Goal: Task Accomplishment & Management: Manage account settings

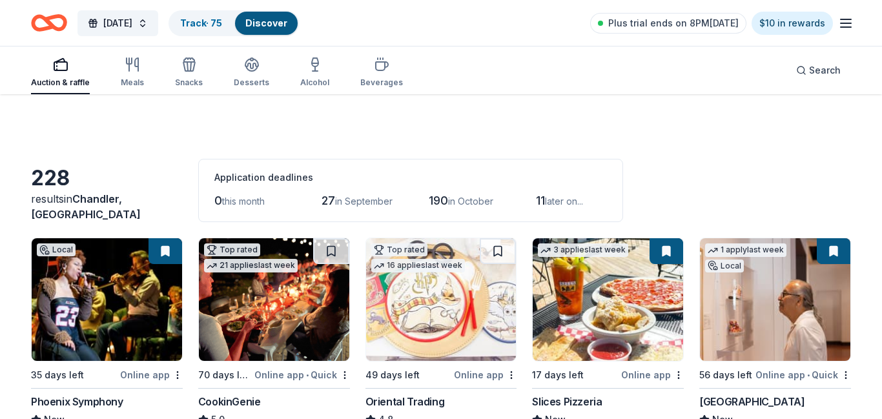
scroll to position [1292, 0]
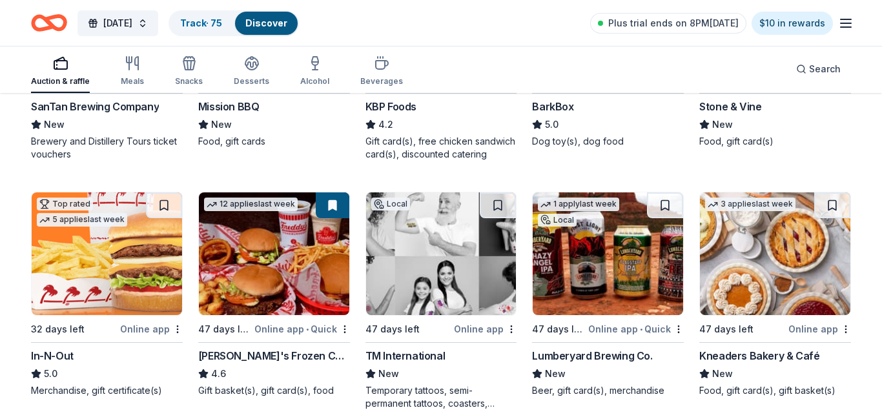
click at [170, 232] on img at bounding box center [107, 253] width 150 height 123
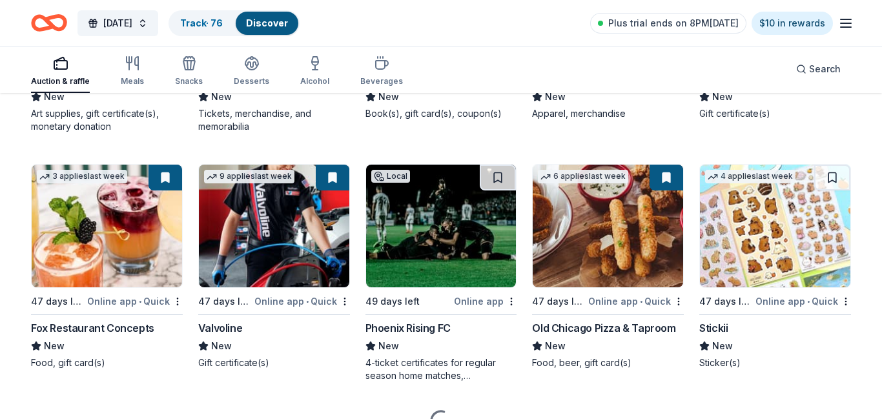
scroll to position [4824, 0]
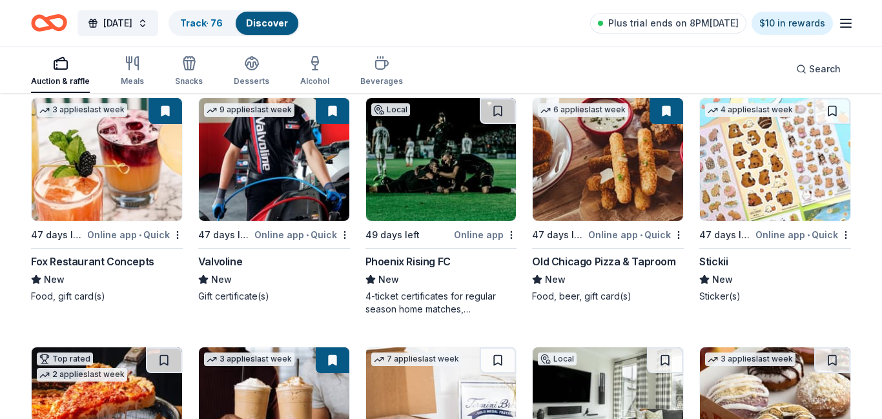
click at [845, 21] on icon "button" at bounding box center [845, 22] width 15 height 15
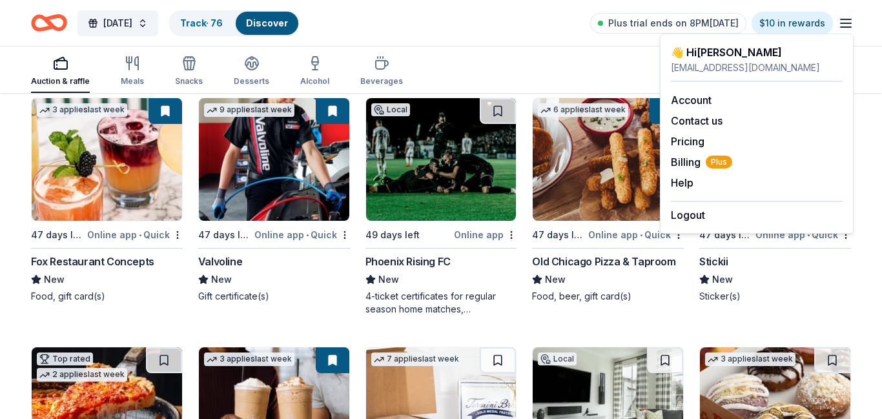
click at [845, 21] on icon "button" at bounding box center [845, 22] width 15 height 15
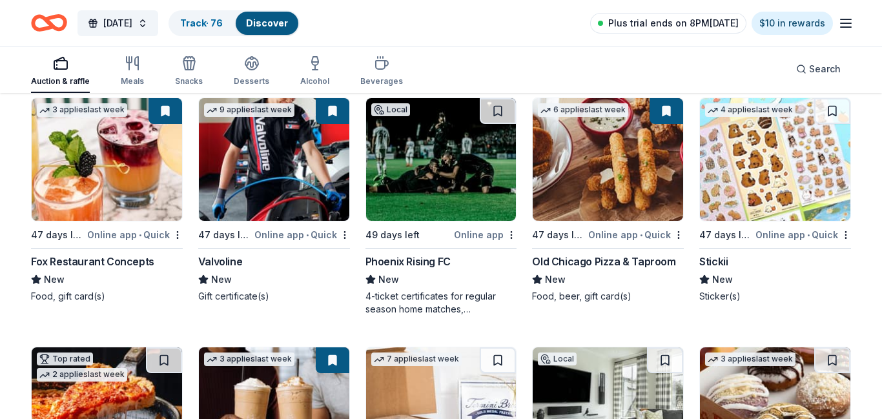
click at [682, 22] on span "Plus trial ends on 8PM[DATE]" at bounding box center [673, 22] width 130 height 15
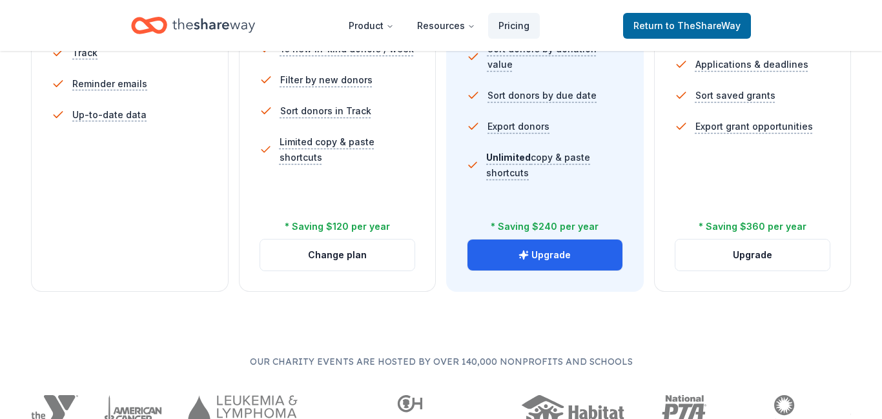
scroll to position [518, 0]
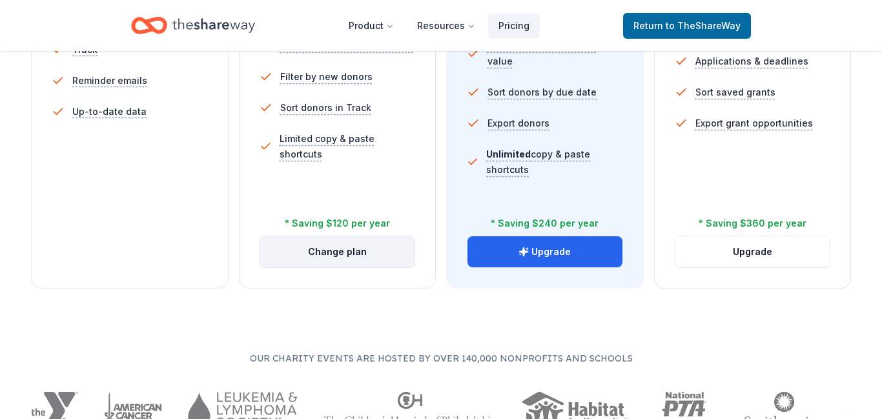
click at [344, 249] on button "Change plan" at bounding box center [337, 251] width 155 height 31
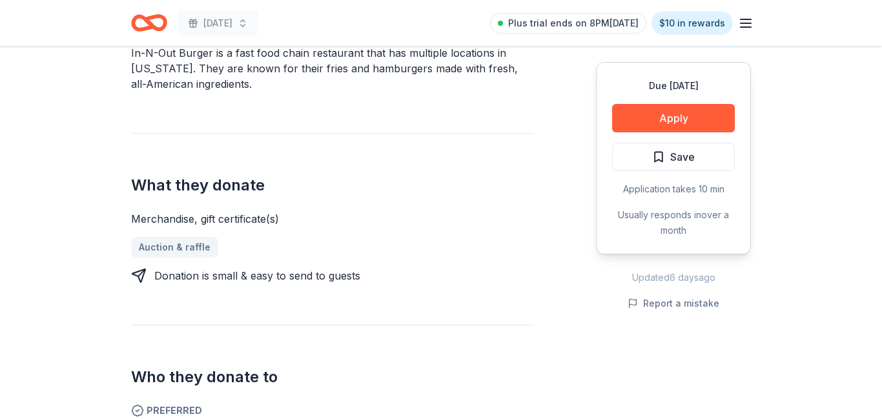
scroll to position [452, 0]
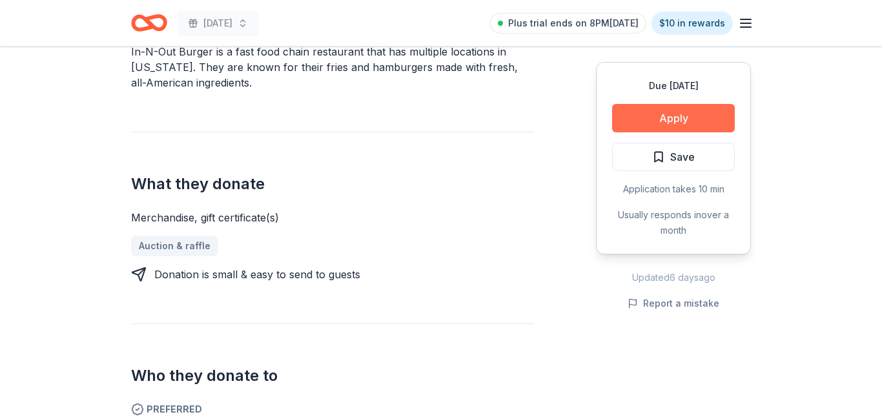
click at [664, 119] on button "Apply" at bounding box center [673, 118] width 123 height 28
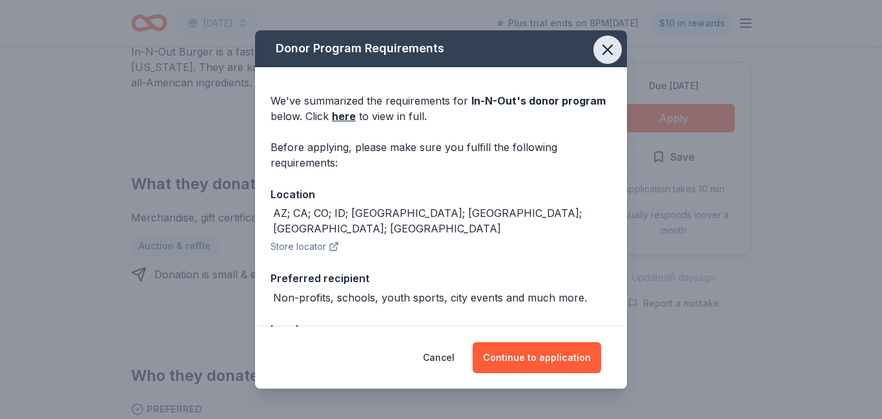
click at [608, 48] on icon "button" at bounding box center [608, 50] width 18 height 18
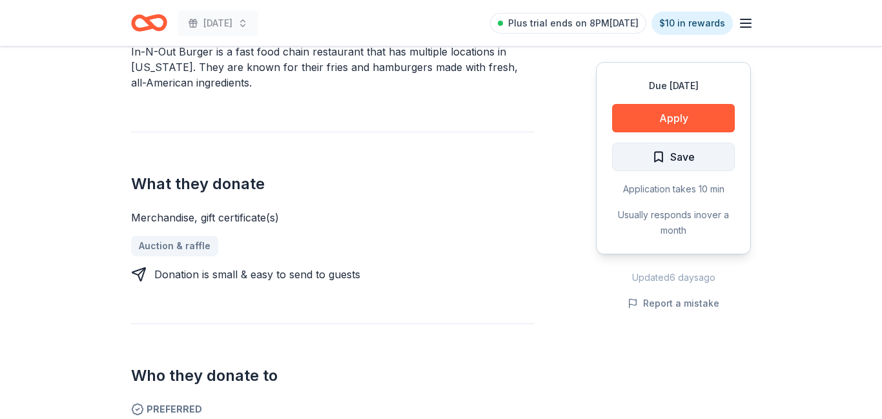
click at [683, 152] on span "Save" at bounding box center [682, 157] width 25 height 17
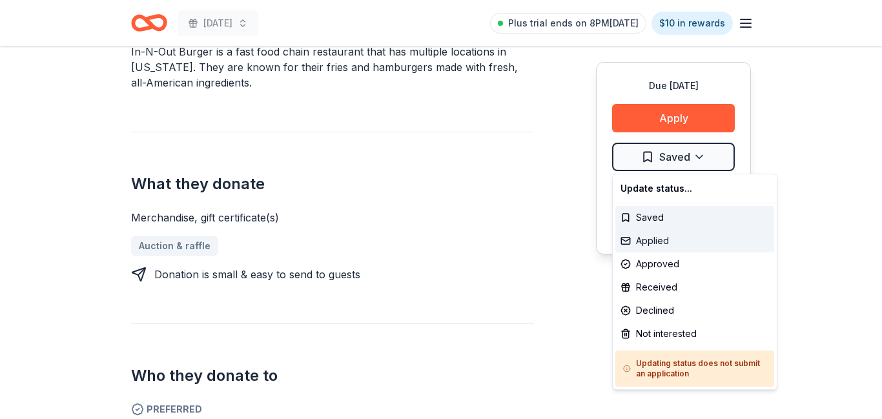
click at [665, 244] on div "Applied" at bounding box center [694, 240] width 159 height 23
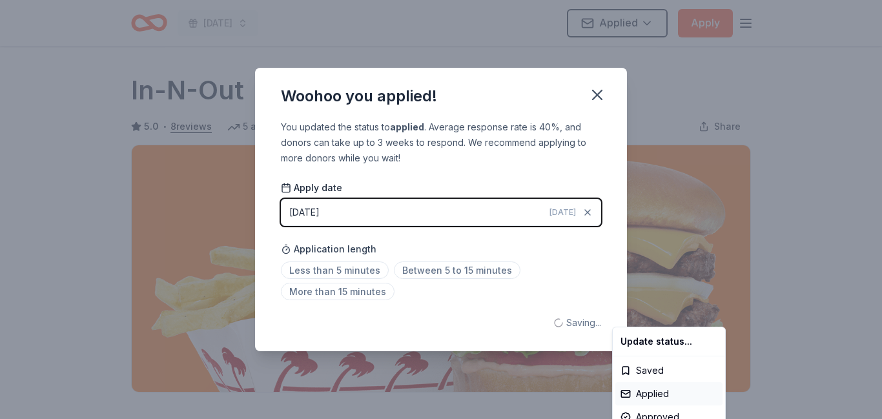
scroll to position [0, 0]
